Goal: Task Accomplishment & Management: Use online tool/utility

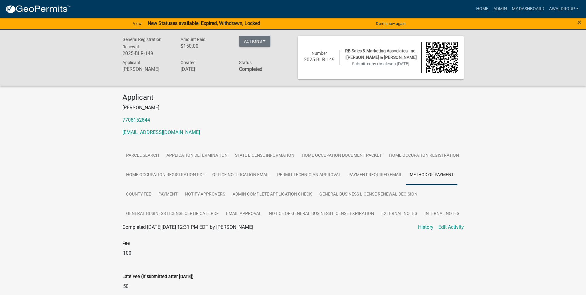
scroll to position [62, 0]
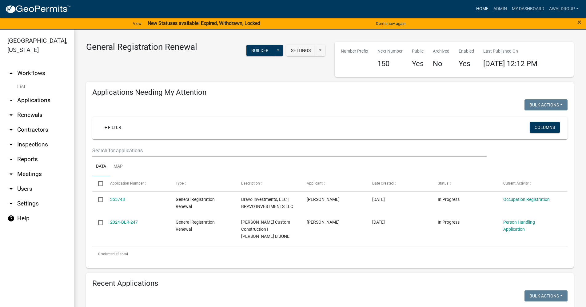
click at [482, 7] on link "Home" at bounding box center [482, 9] width 17 height 12
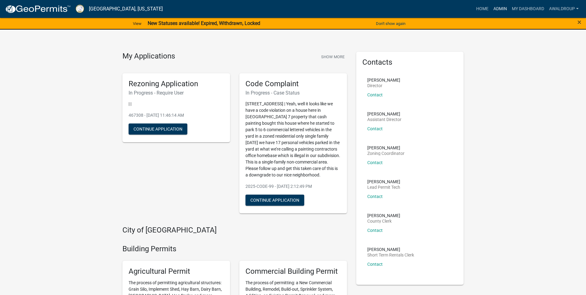
click at [503, 10] on link "Admin" at bounding box center [500, 9] width 18 height 12
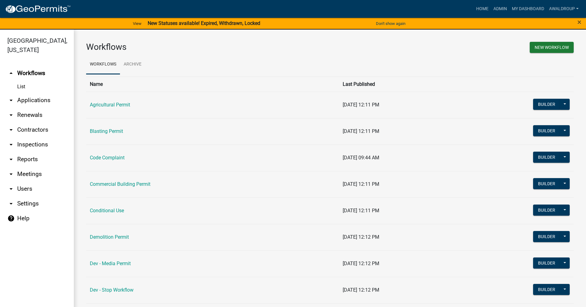
click at [38, 100] on link "arrow_drop_down Applications" at bounding box center [37, 100] width 74 height 15
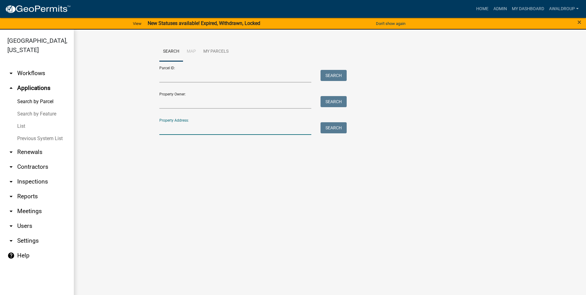
click at [214, 130] on input "Property Address:" at bounding box center [235, 128] width 152 height 13
click at [181, 101] on input "Property Owner:" at bounding box center [235, 102] width 152 height 13
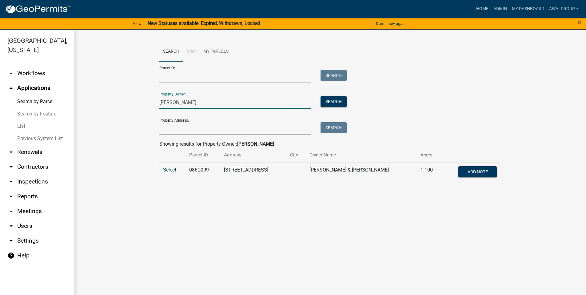
type input "[PERSON_NAME]"
click at [166, 168] on span "Select" at bounding box center [169, 170] width 13 height 6
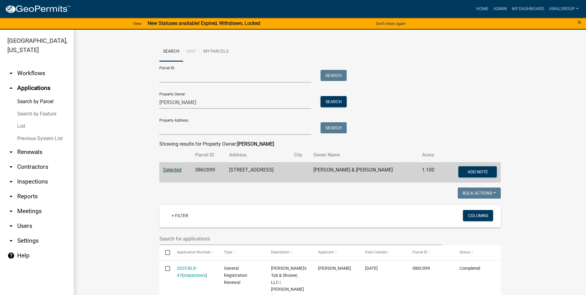
scroll to position [154, 0]
